Goal: Task Accomplishment & Management: Use online tool/utility

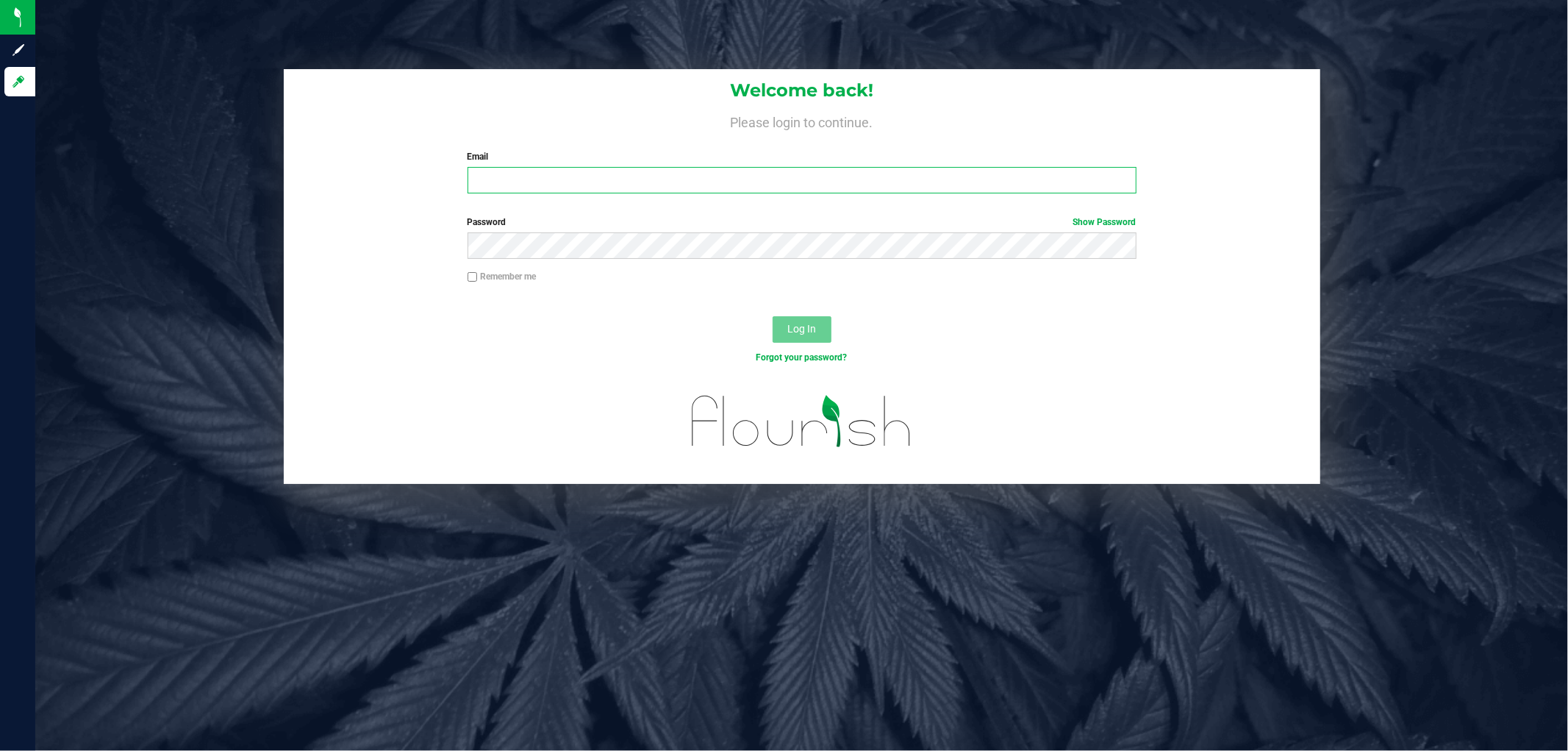
click at [551, 179] on input "Email" at bounding box center [802, 180] width 669 height 27
type input "[EMAIL_ADDRESS][DOMAIN_NAME]"
click at [773, 316] on button "Log In" at bounding box center [802, 330] width 59 height 27
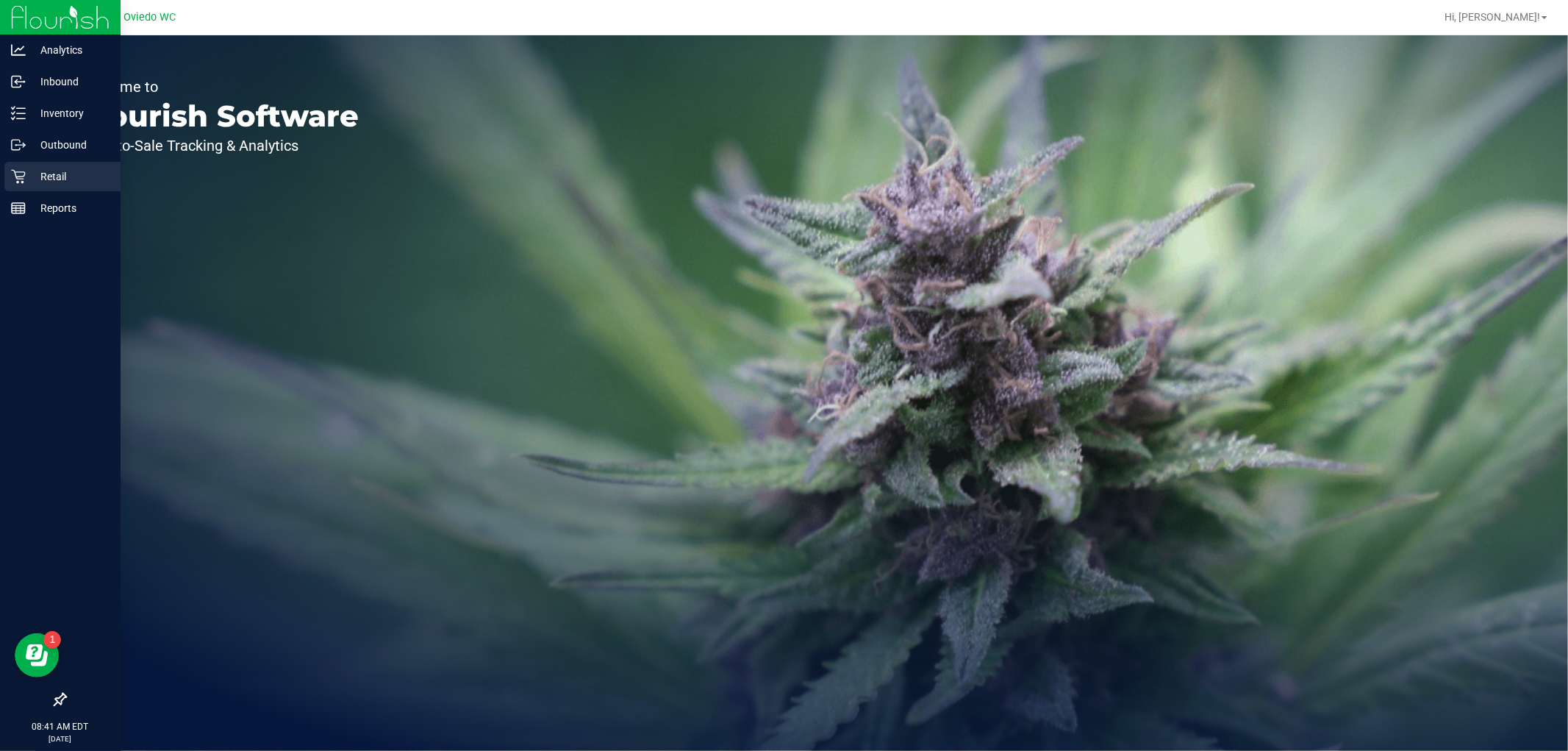
click at [23, 174] on icon at bounding box center [18, 177] width 15 height 15
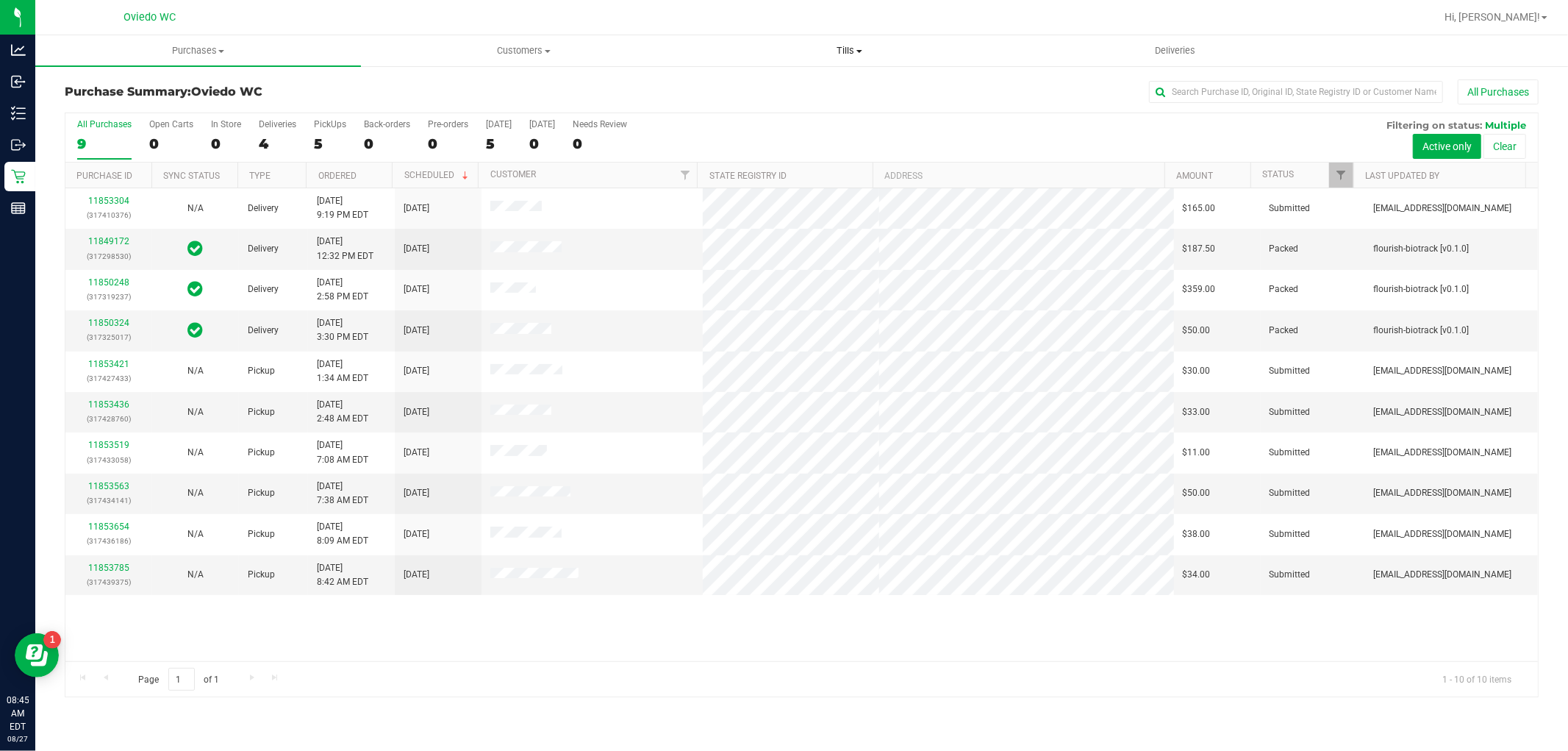
click at [847, 48] on span "Tills" at bounding box center [849, 50] width 324 height 13
click at [783, 96] on li "Manage tills" at bounding box center [849, 89] width 326 height 17
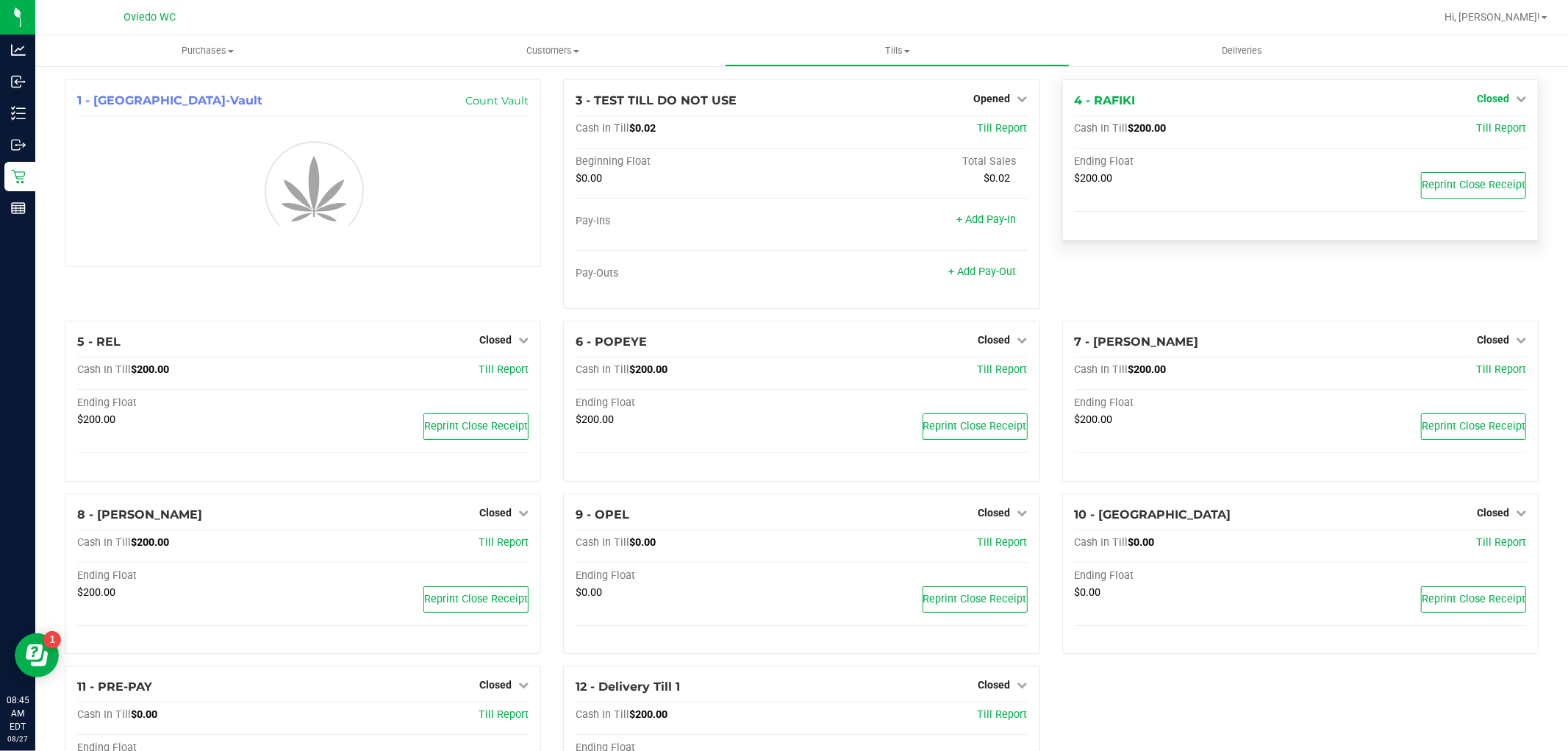
click at [1410, 104] on icon at bounding box center [1521, 98] width 10 height 10
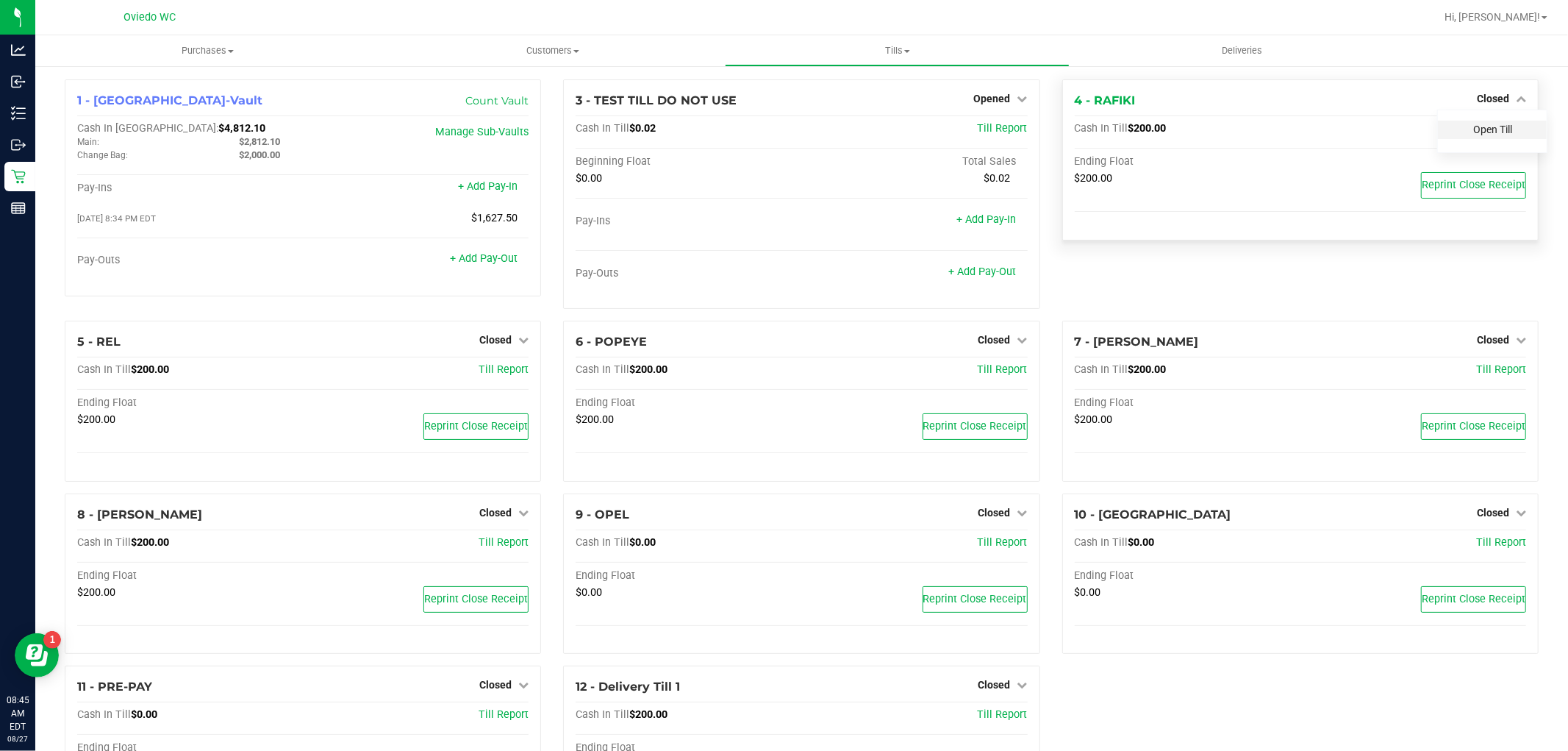
click at [1410, 129] on link "Open Till" at bounding box center [1493, 129] width 39 height 12
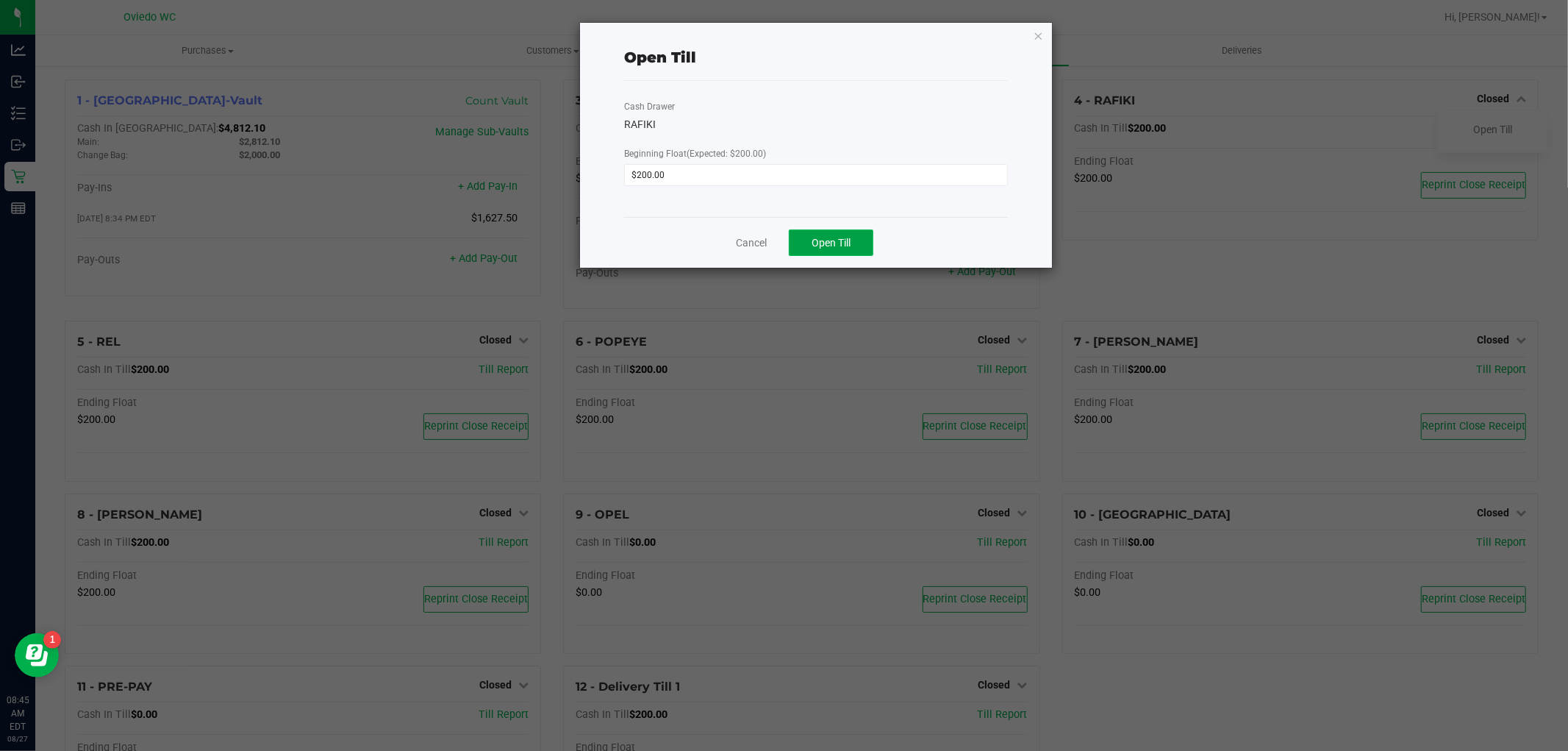
click at [863, 249] on button "Open Till" at bounding box center [831, 242] width 85 height 27
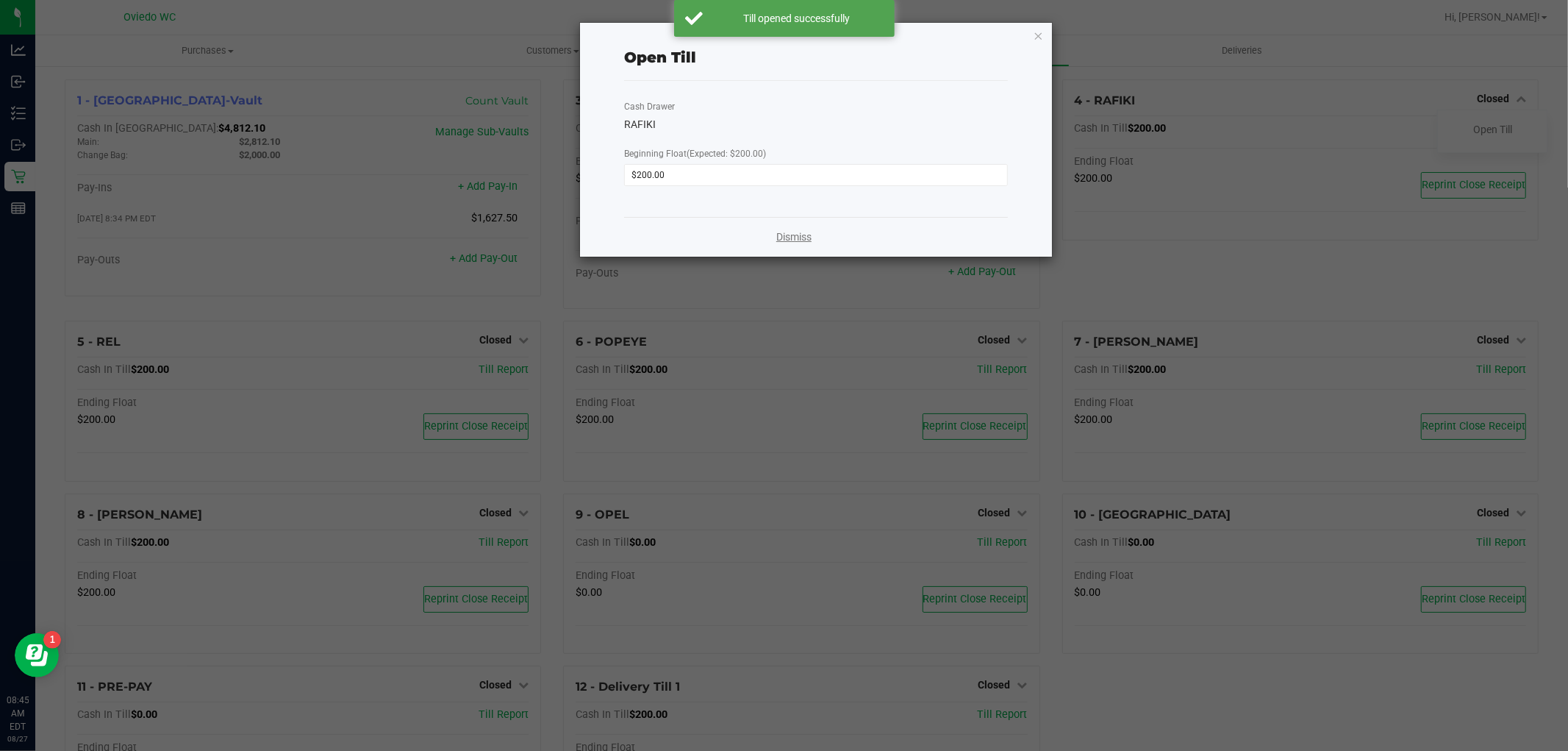
click at [806, 235] on link "Dismiss" at bounding box center [794, 237] width 35 height 16
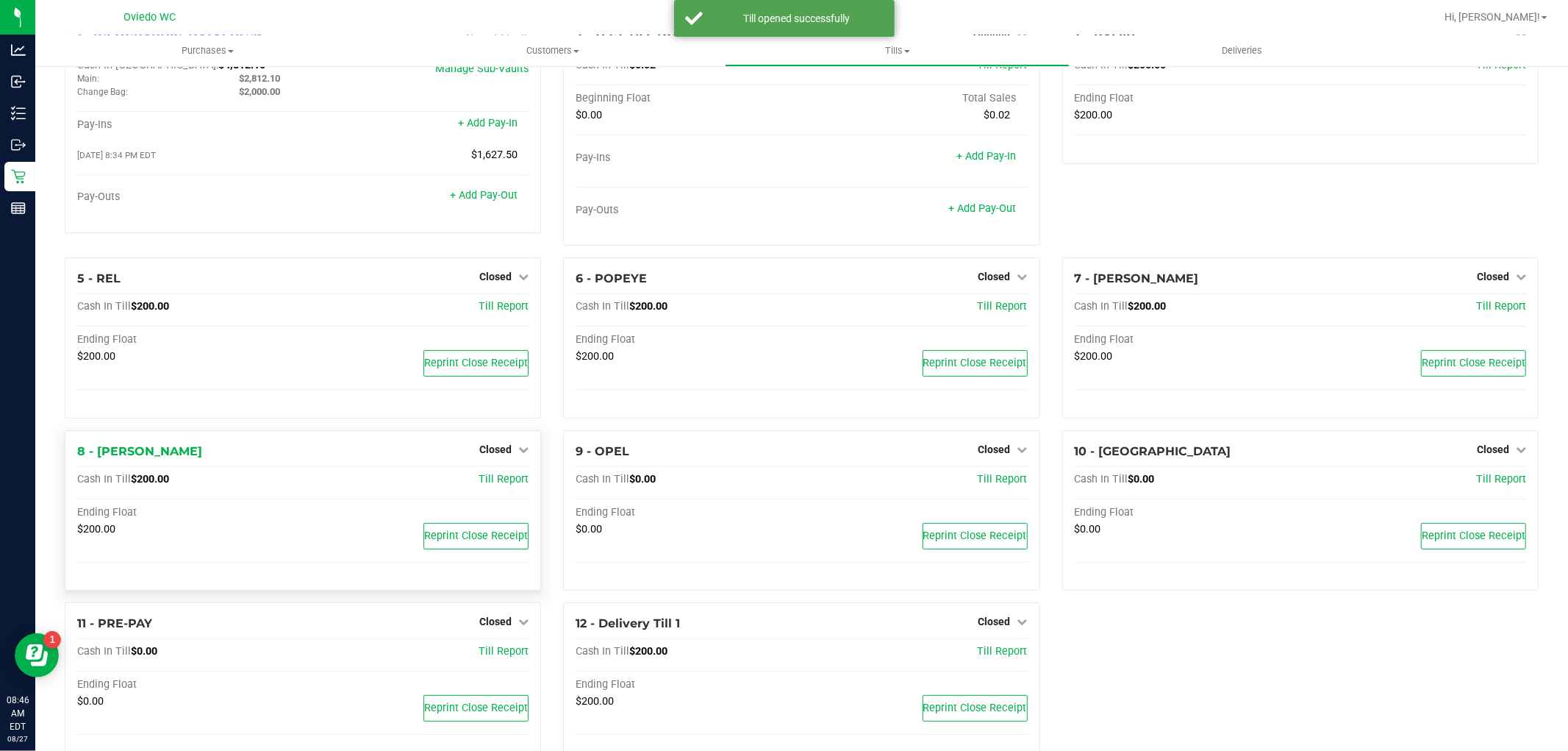
scroll to position [103, 0]
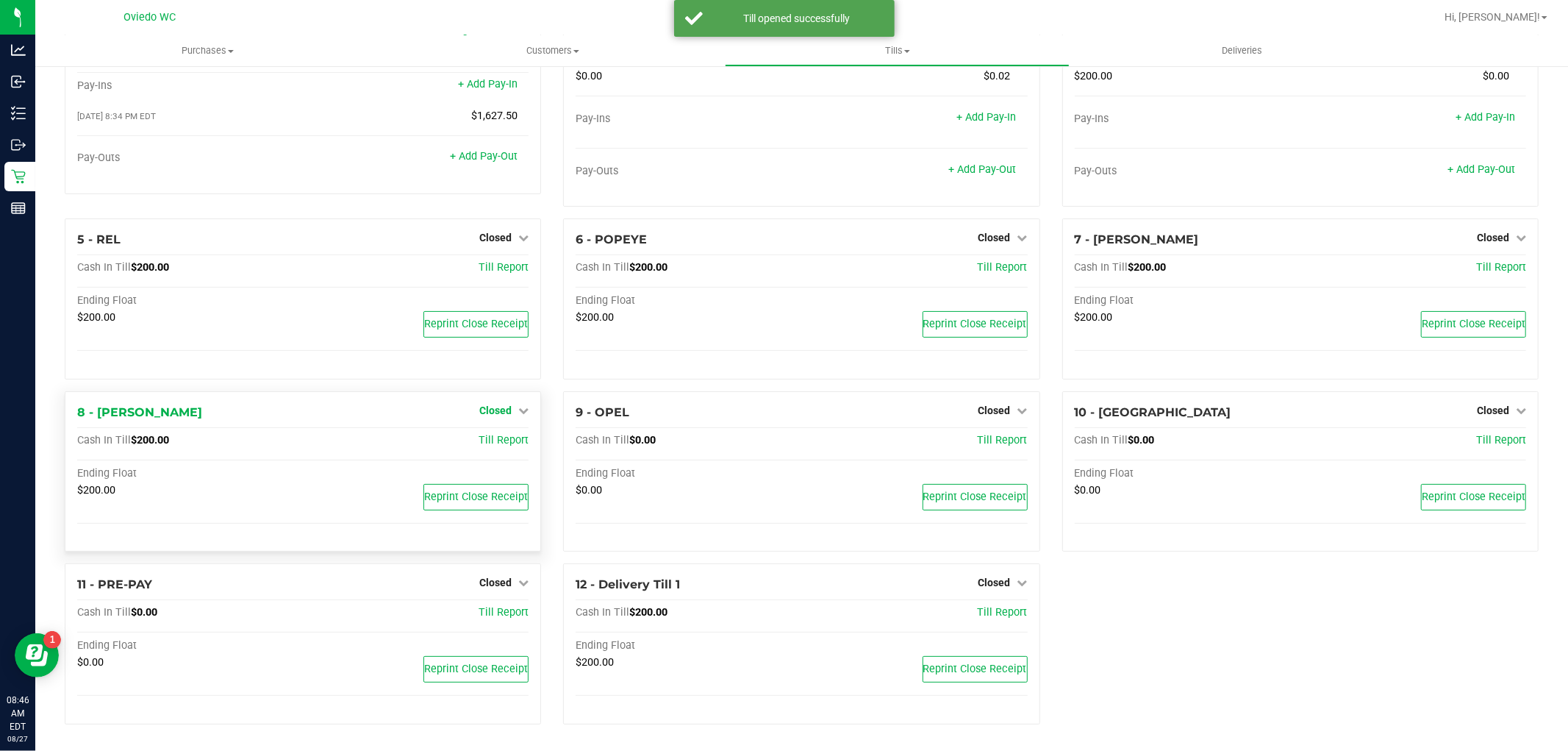
click at [490, 415] on span "Closed" at bounding box center [495, 410] width 32 height 12
click at [489, 438] on link "Open Till" at bounding box center [495, 440] width 39 height 12
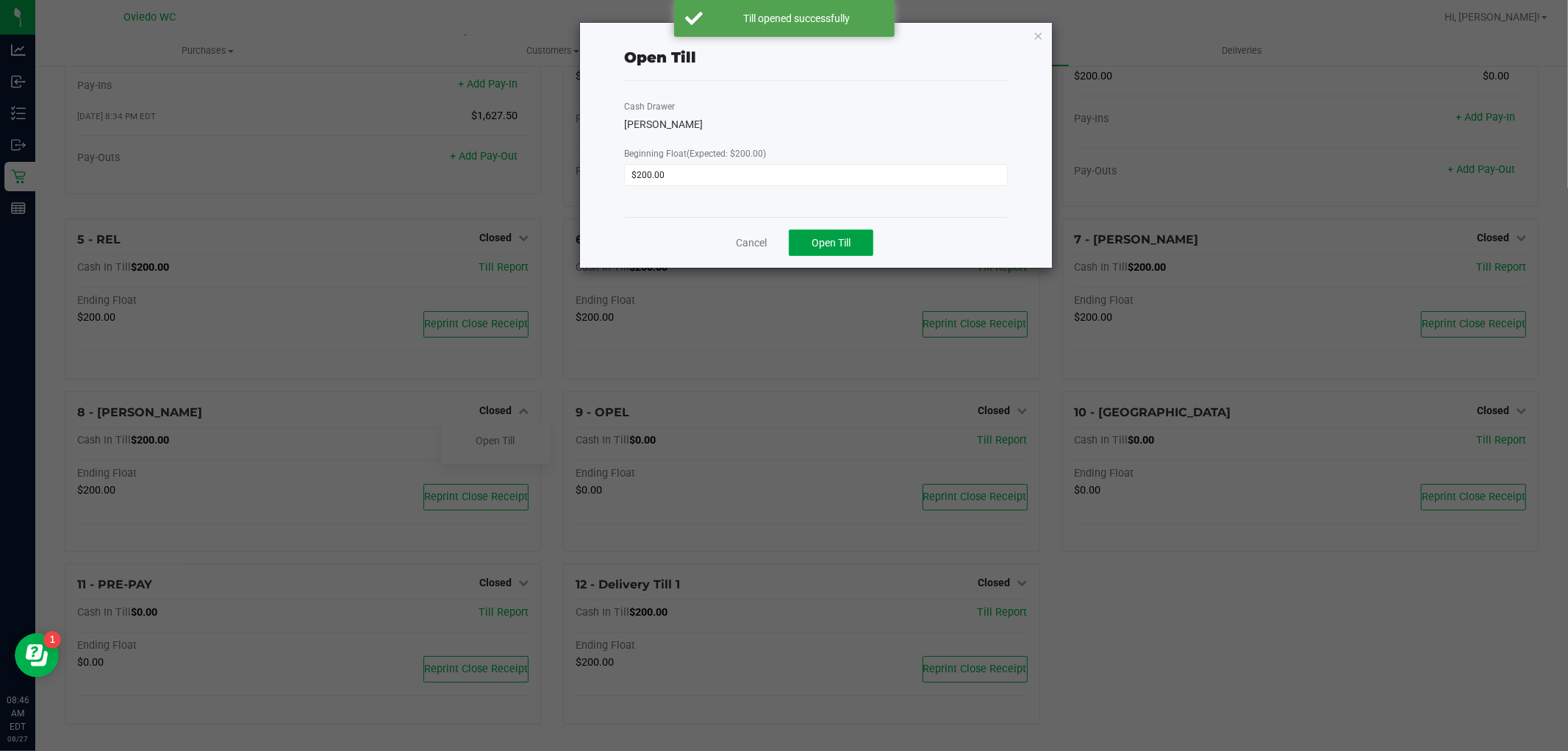
click at [870, 244] on button "Open Till" at bounding box center [831, 242] width 85 height 27
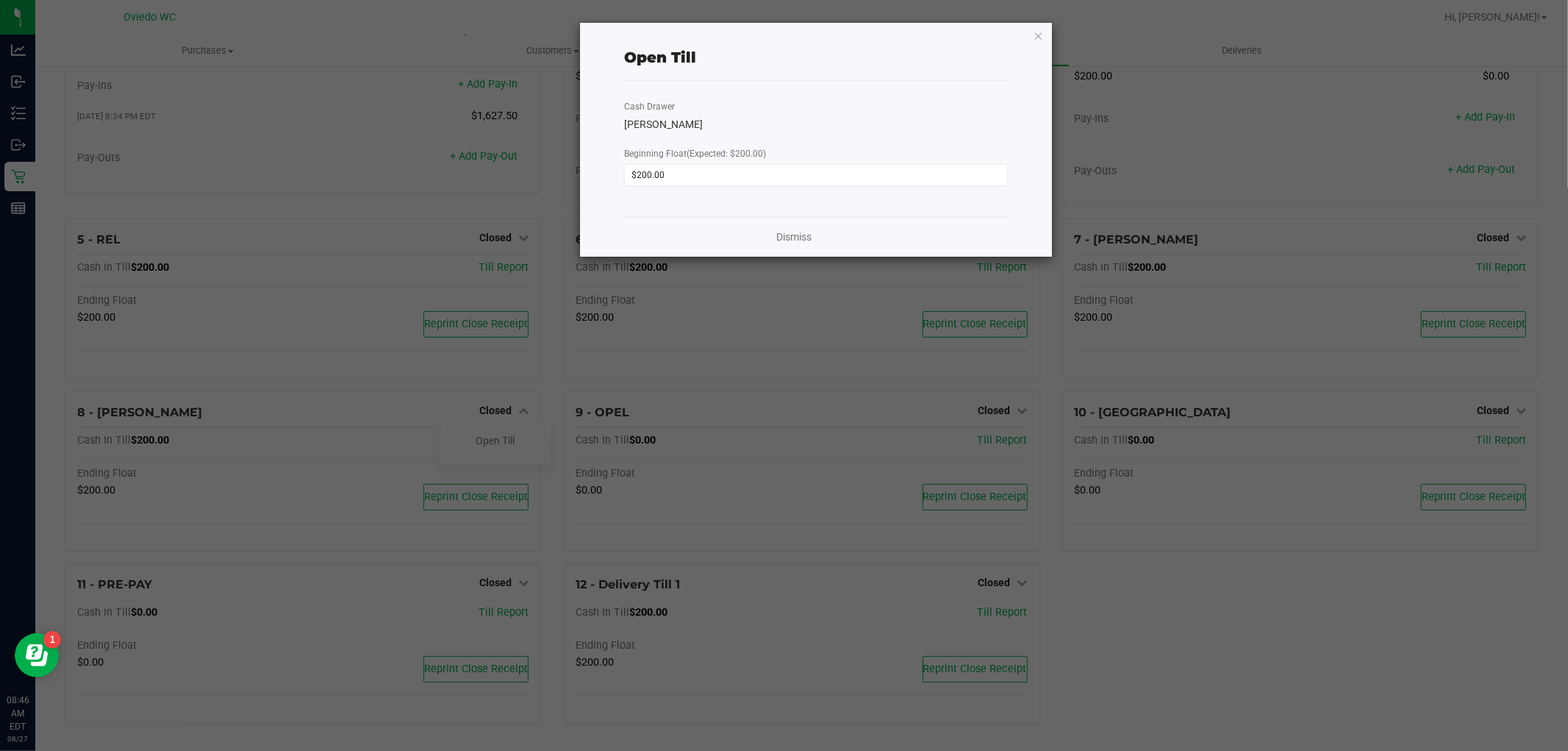
click at [768, 239] on div "Dismiss" at bounding box center [816, 236] width 384 height 40
click at [807, 240] on link "Dismiss" at bounding box center [794, 237] width 35 height 16
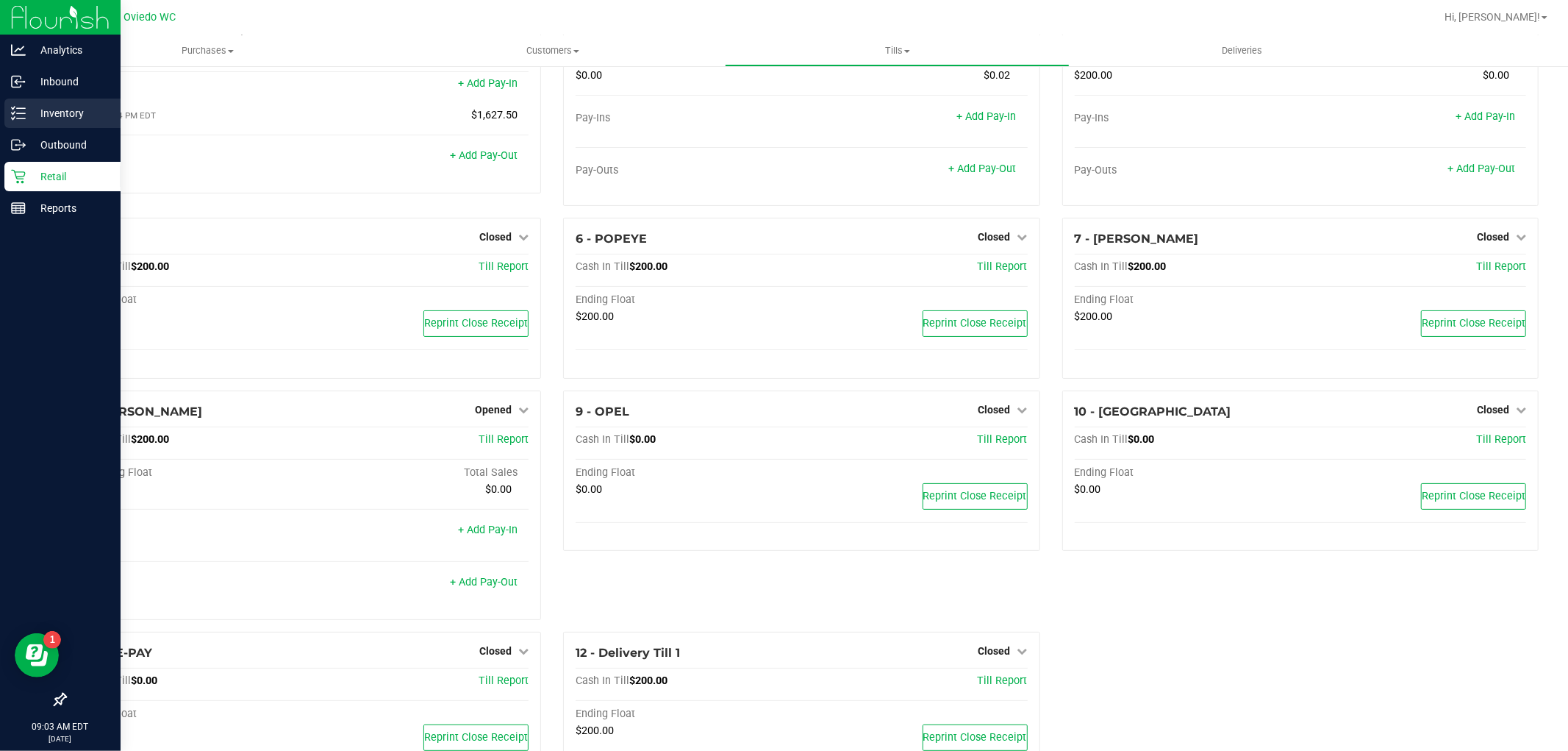
click at [28, 111] on p "Inventory" at bounding box center [70, 113] width 88 height 17
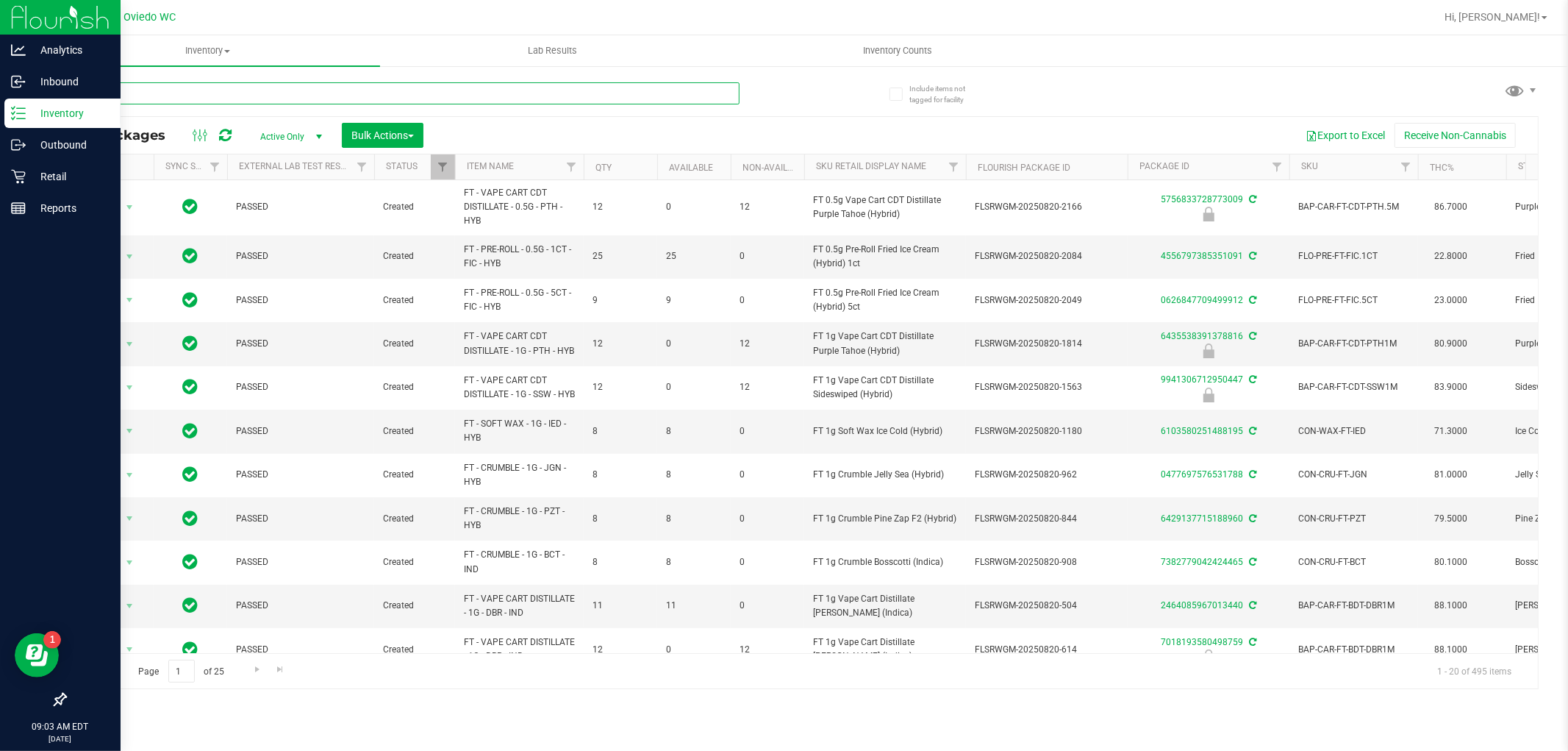
click at [269, 97] on input "text" at bounding box center [402, 93] width 675 height 22
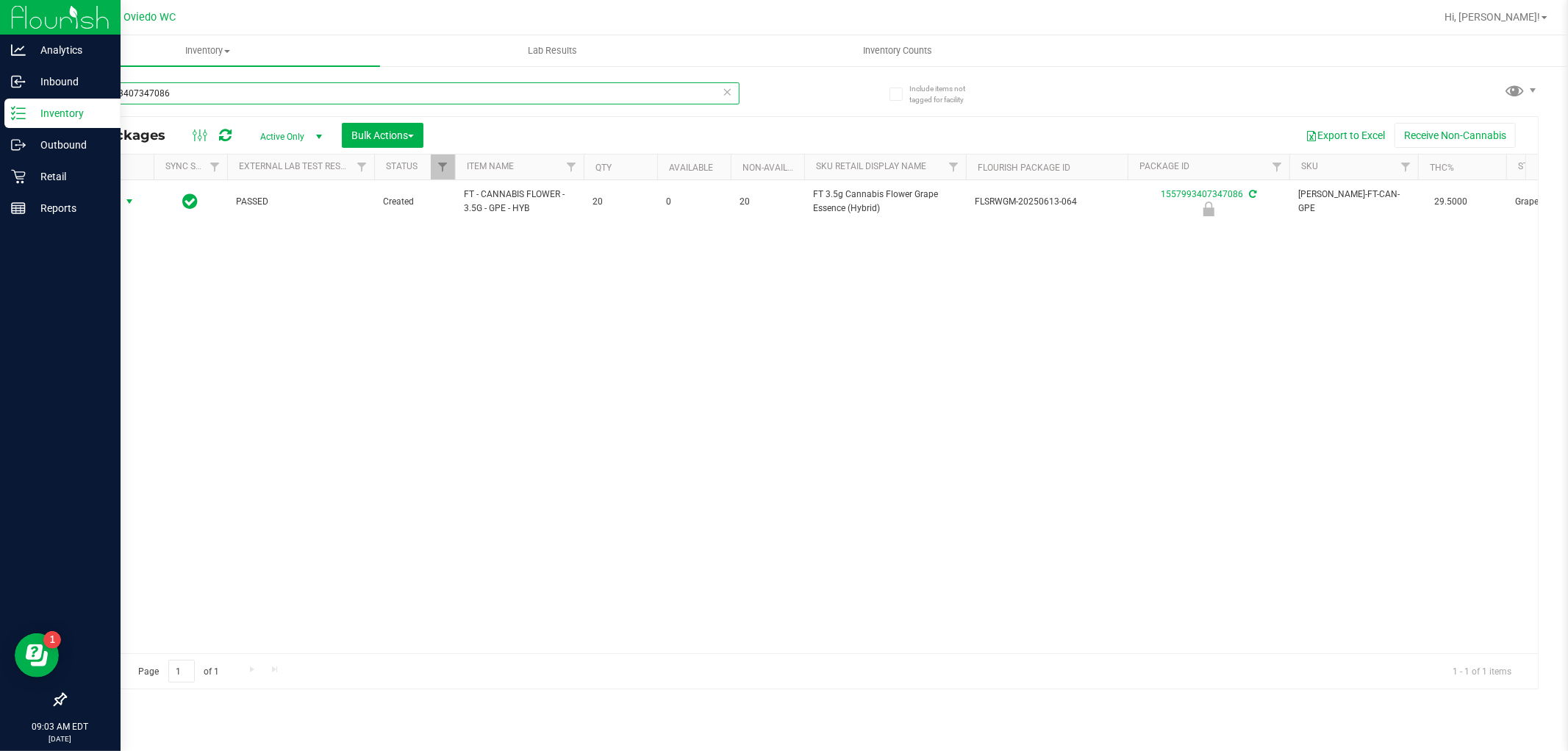
type input "1557993407347086"
click at [108, 202] on span "Action" at bounding box center [100, 202] width 40 height 20
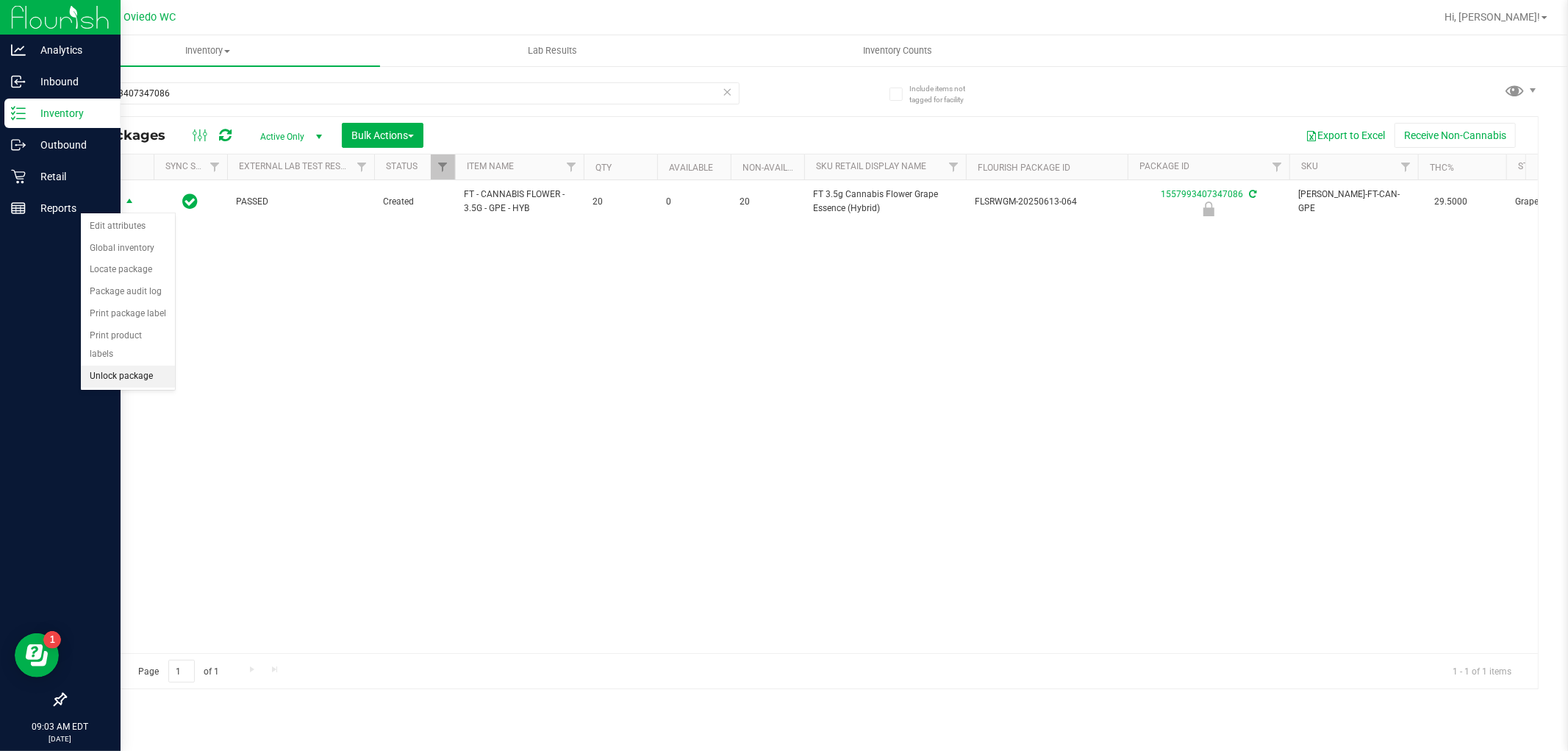
click at [127, 386] on li "Unlock package" at bounding box center [128, 377] width 94 height 22
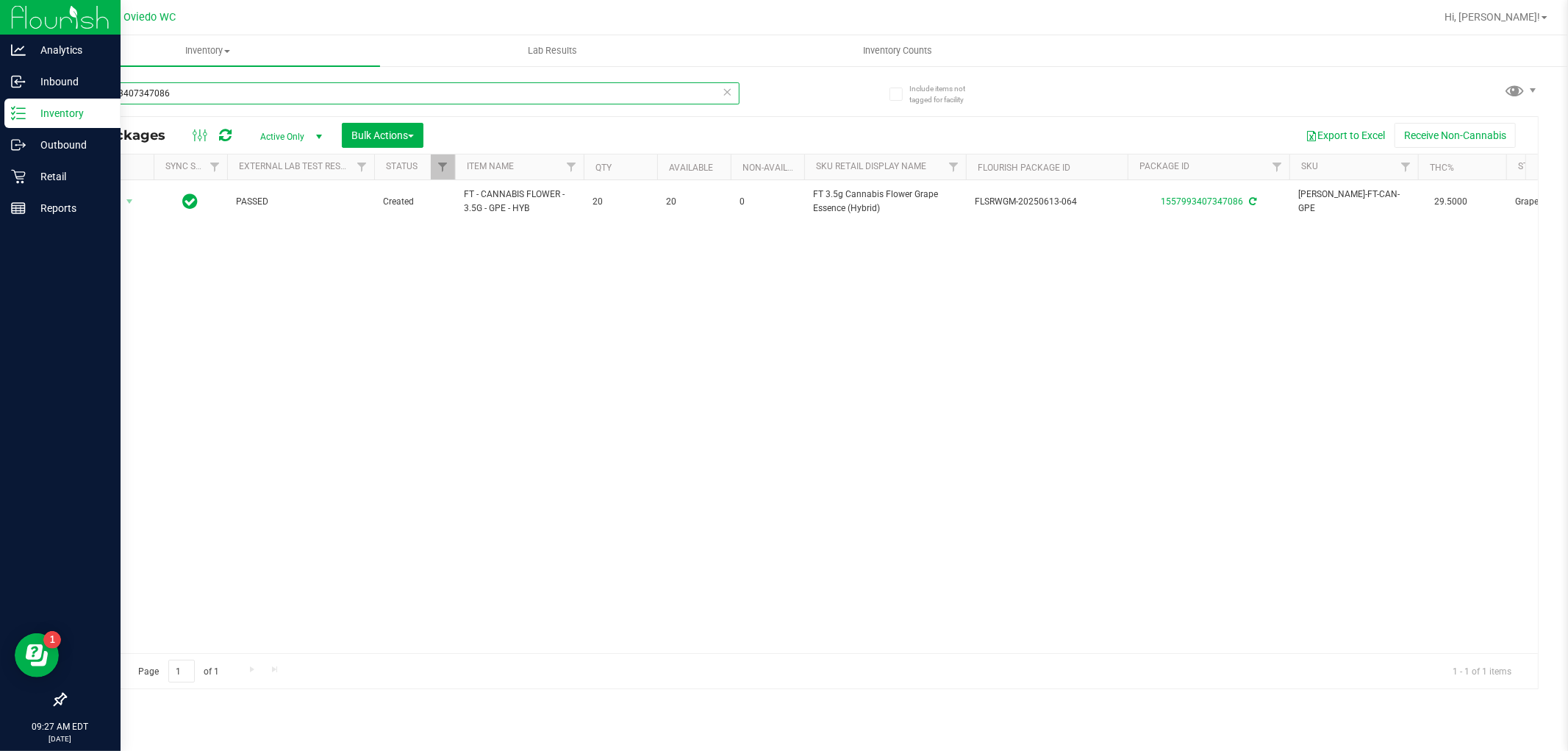
click at [194, 92] on input "1557993407347086" at bounding box center [402, 93] width 675 height 22
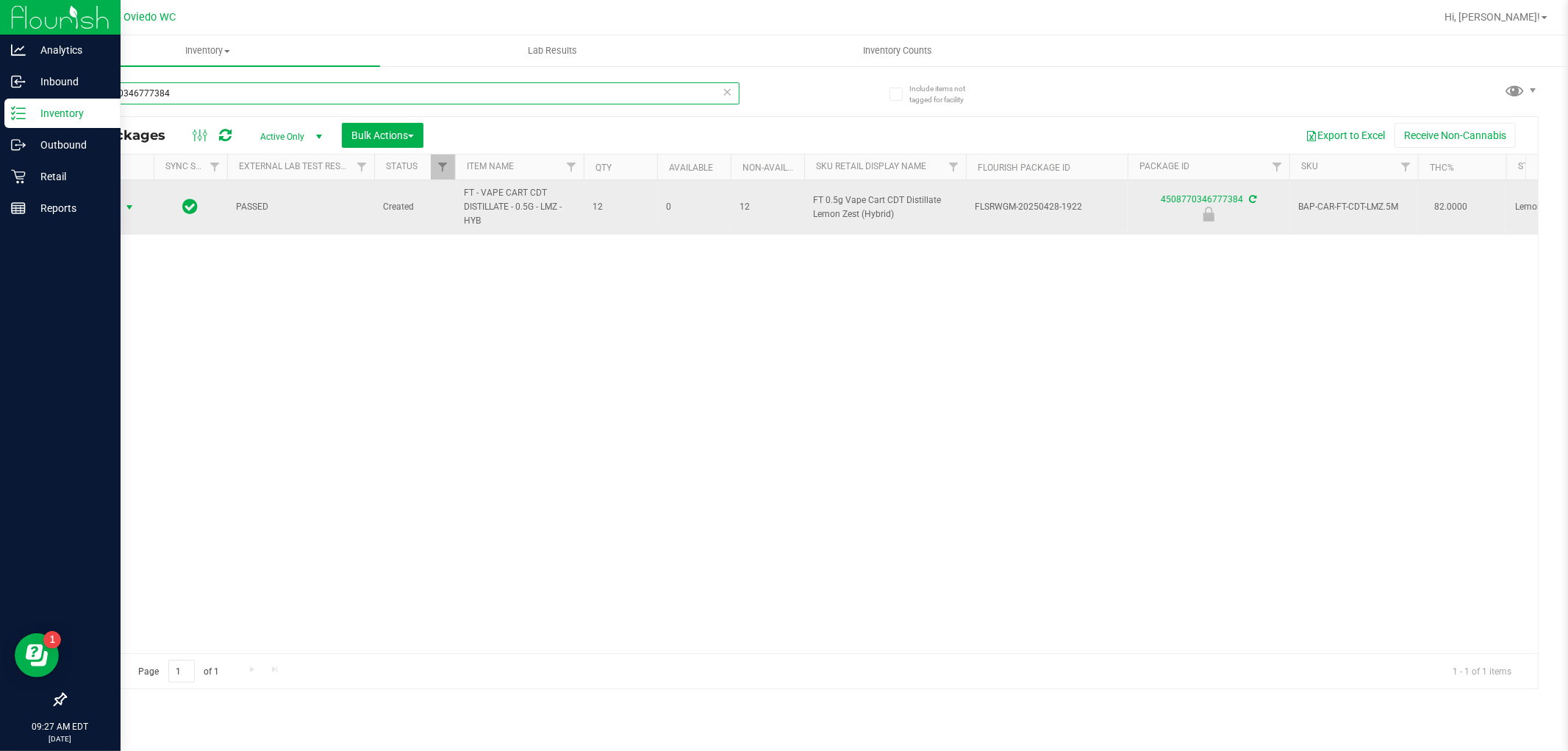
type input "4508770346777384"
click at [107, 203] on span "Action" at bounding box center [100, 207] width 40 height 20
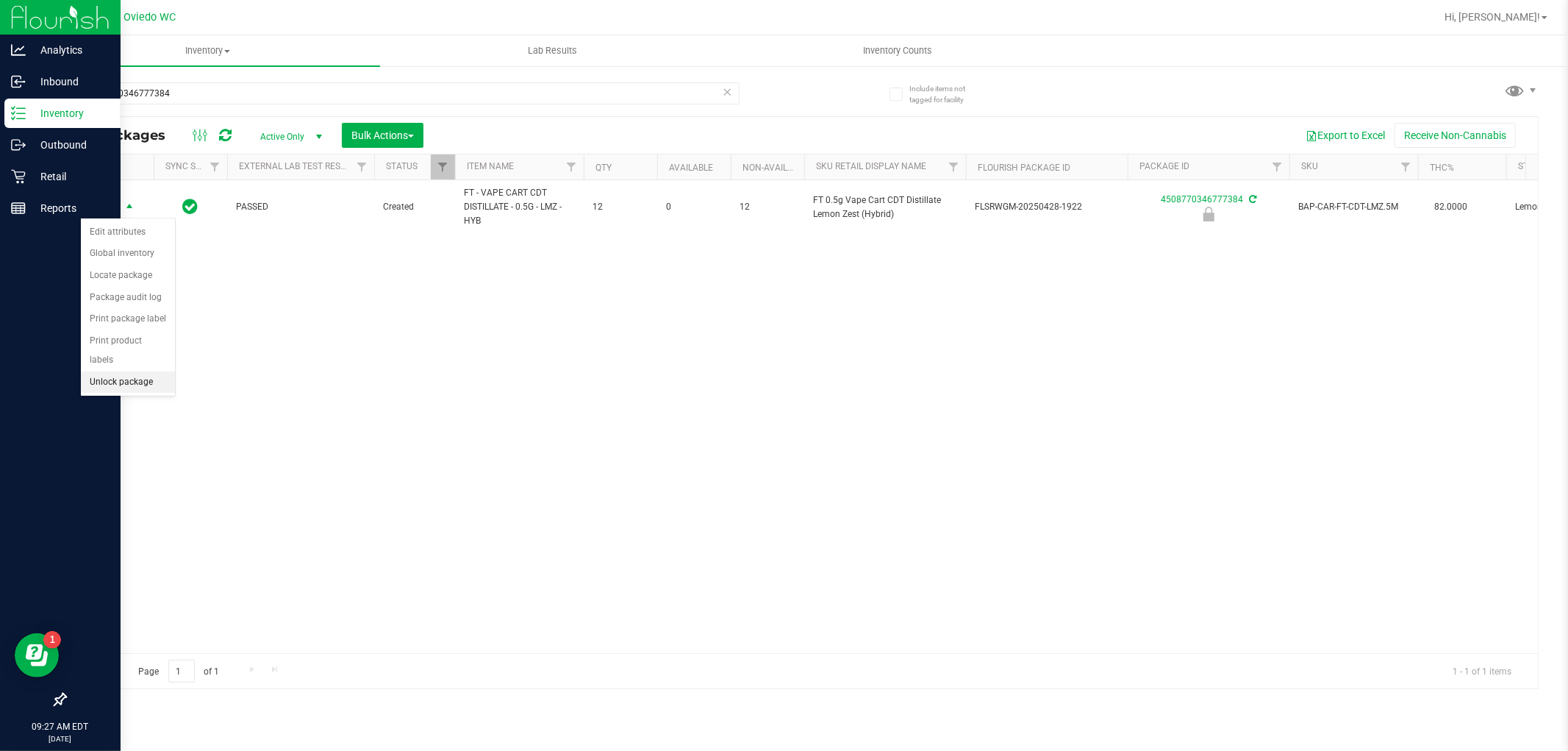
click at [125, 385] on li "Unlock package" at bounding box center [128, 382] width 94 height 22
